Goal: Obtain resource: Download file/media

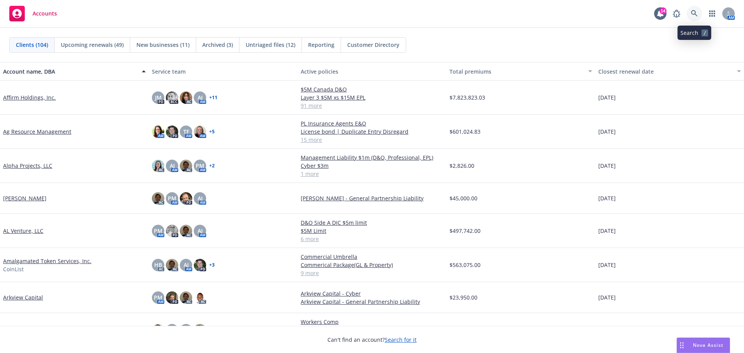
click at [692, 9] on link at bounding box center [694, 13] width 15 height 15
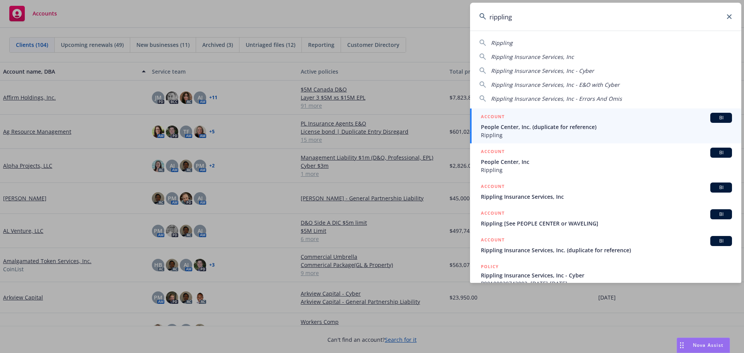
type input "rippling"
click at [557, 128] on span "People Center, Inc. (duplicate for reference)" at bounding box center [606, 127] width 251 height 8
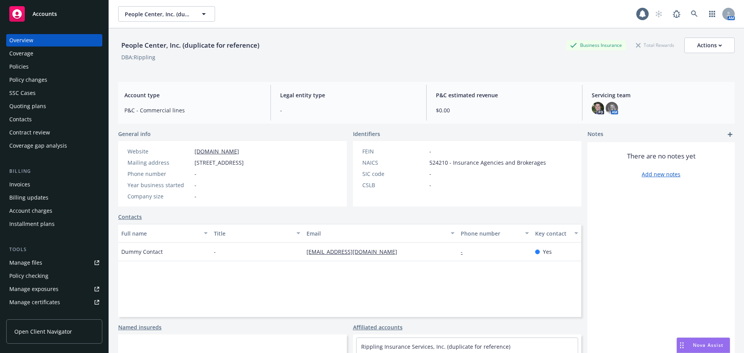
click at [21, 64] on div "Policies" at bounding box center [18, 66] width 19 height 12
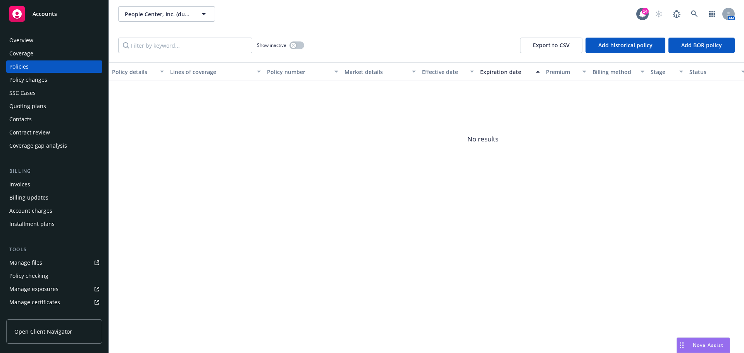
click at [22, 38] on div "Overview" at bounding box center [21, 40] width 24 height 12
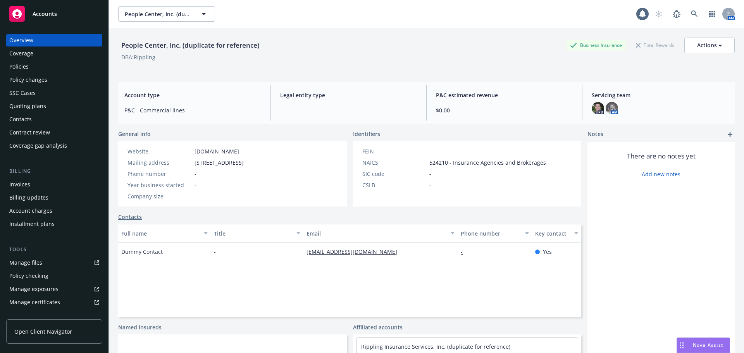
click at [45, 12] on span "Accounts" at bounding box center [45, 14] width 24 height 6
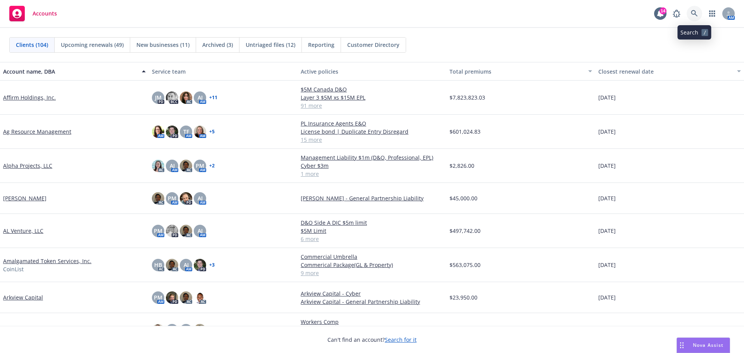
click at [693, 9] on link at bounding box center [694, 13] width 15 height 15
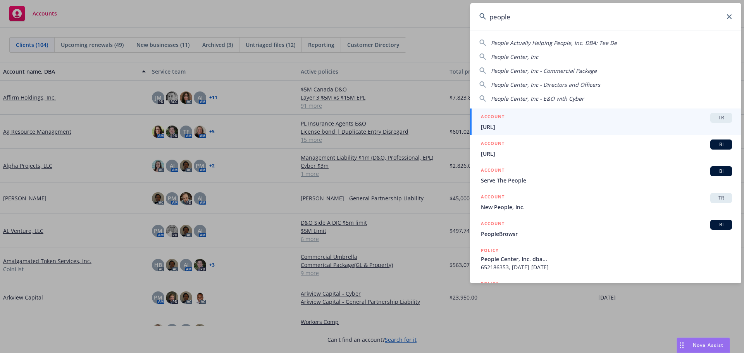
click at [515, 55] on span "People Center, Inc" at bounding box center [514, 56] width 47 height 7
type input "People Center, Inc"
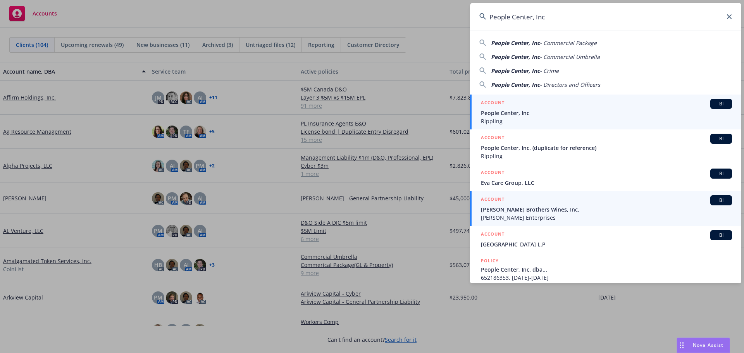
click at [515, 113] on span "People Center, Inc" at bounding box center [606, 113] width 251 height 8
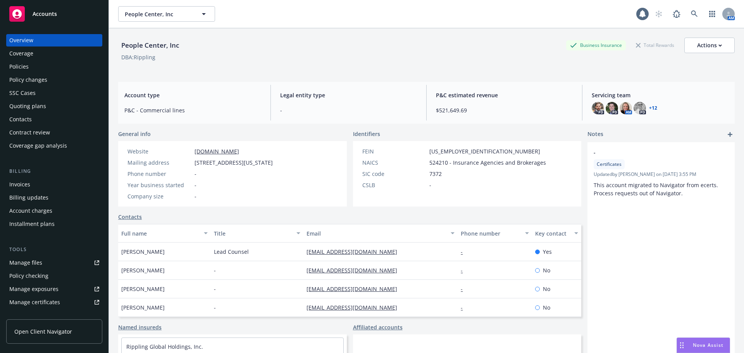
click at [20, 67] on div "Policies" at bounding box center [18, 66] width 19 height 12
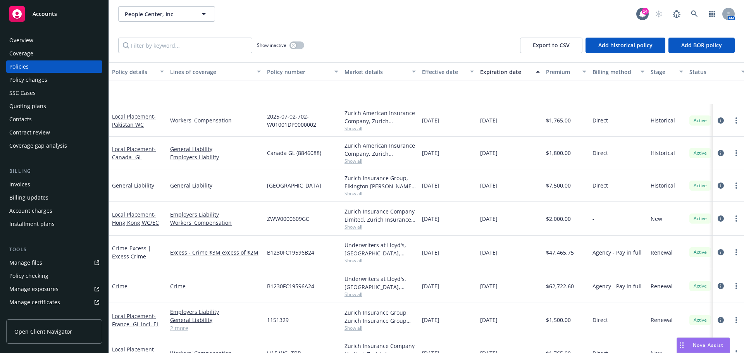
scroll to position [310, 0]
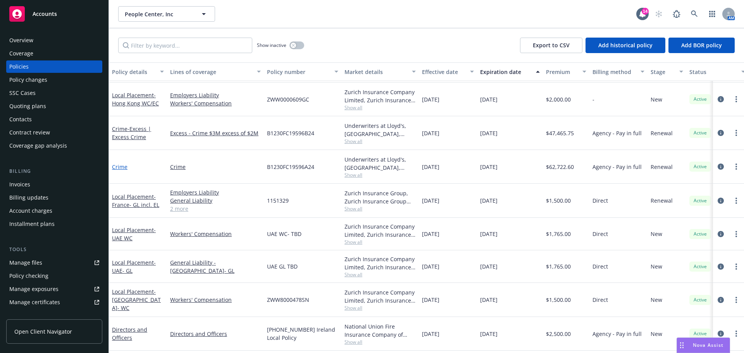
click at [121, 165] on link "Crime" at bounding box center [119, 166] width 15 height 7
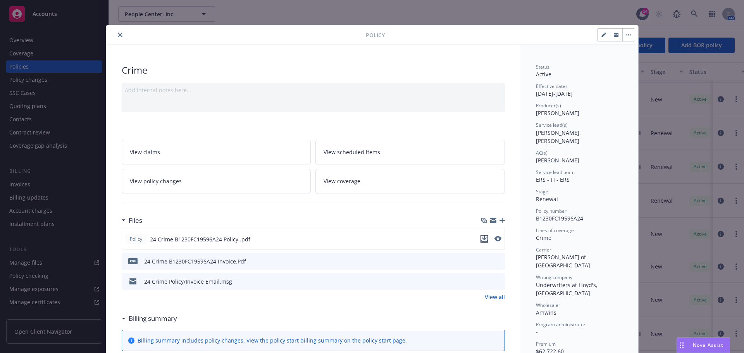
click at [483, 239] on icon "download file" at bounding box center [484, 239] width 6 height 6
click at [118, 36] on icon "close" at bounding box center [120, 35] width 5 height 5
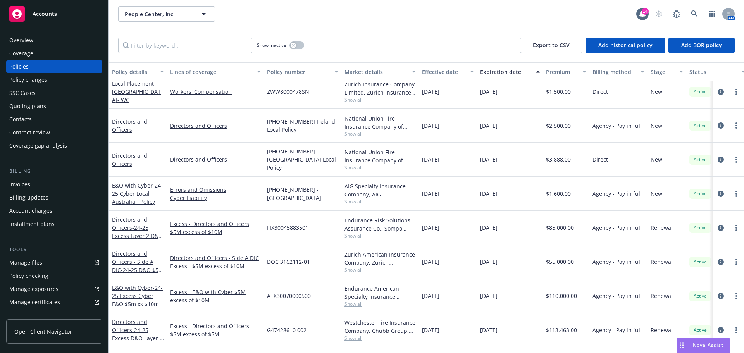
scroll to position [581, 0]
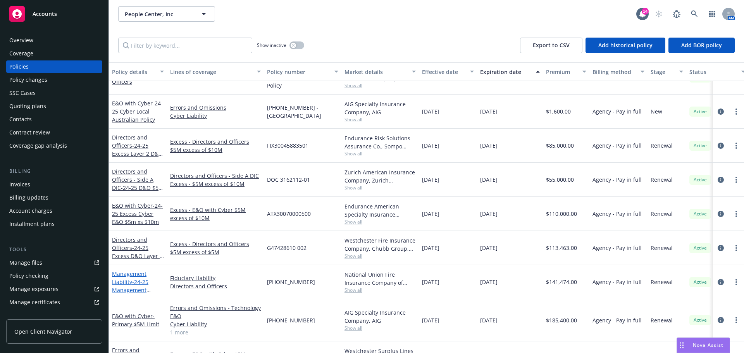
click at [137, 279] on span "- 24-25 Management Liability (D&O/Fid) [PHONE_NUMBER] D&O/Fid" at bounding box center [136, 298] width 48 height 40
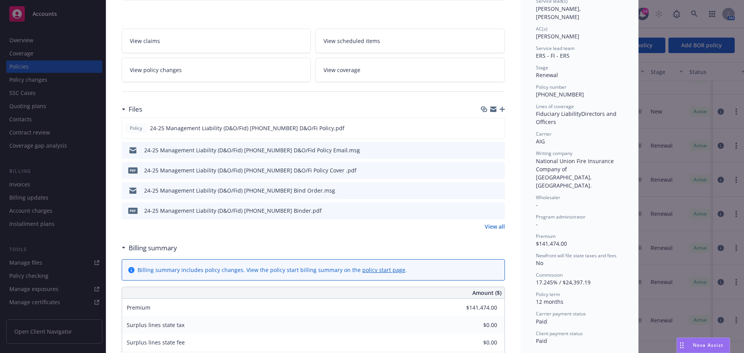
scroll to position [155, 0]
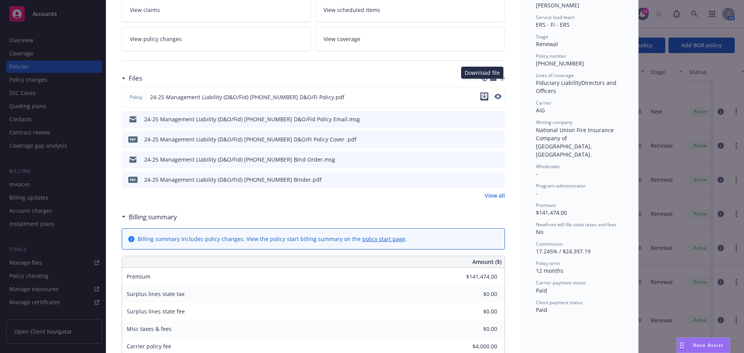
click at [482, 98] on icon "download file" at bounding box center [484, 99] width 6 height 2
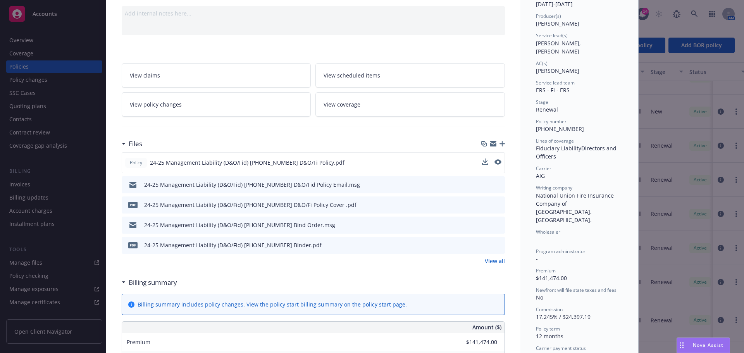
scroll to position [0, 0]
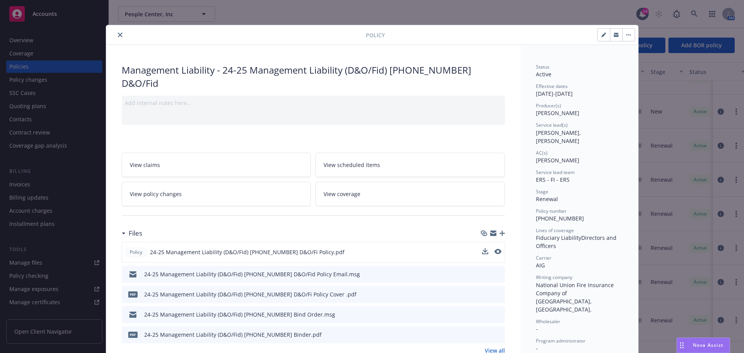
click at [118, 34] on icon "close" at bounding box center [120, 35] width 5 height 5
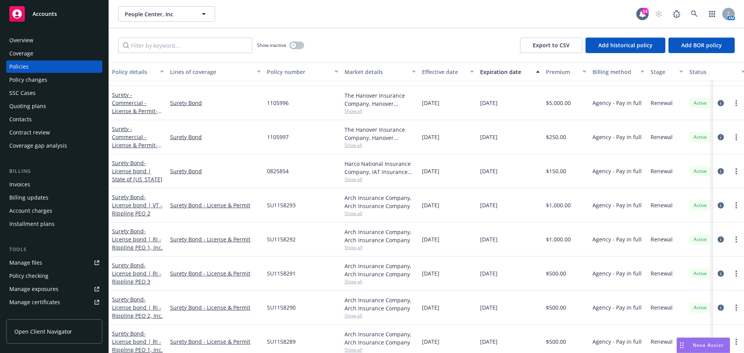
scroll to position [3216, 0]
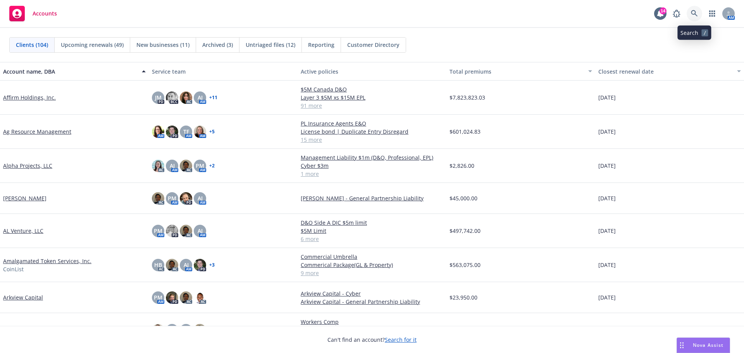
click at [694, 13] on icon at bounding box center [694, 13] width 7 height 7
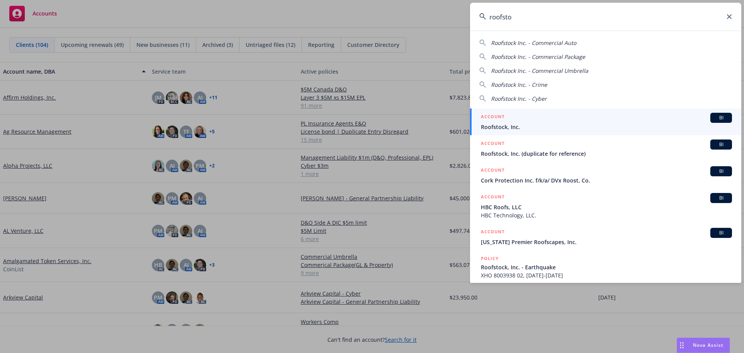
type input "roofsto"
click at [502, 124] on span "Roofstock, Inc." at bounding box center [606, 127] width 251 height 8
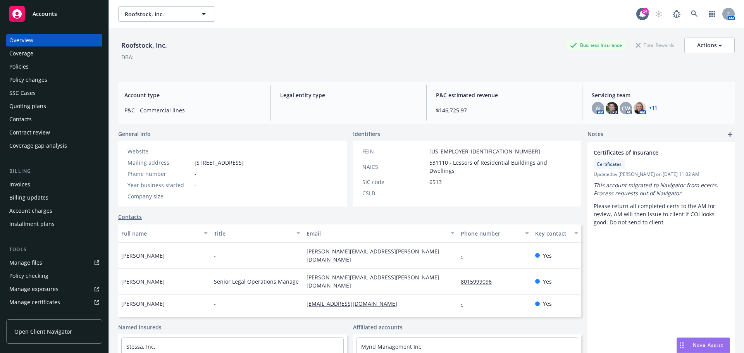
click at [19, 64] on div "Policies" at bounding box center [18, 66] width 19 height 12
